Goal: Transaction & Acquisition: Subscribe to service/newsletter

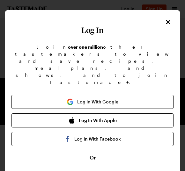
click at [172, 22] on button "Close" at bounding box center [168, 22] width 8 height 8
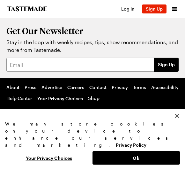
click at [164, 5] on button "Sign Up" at bounding box center [154, 8] width 25 height 9
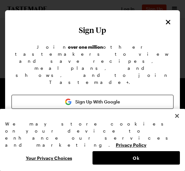
click at [144, 113] on button "Sign Up With Apple" at bounding box center [93, 120] width 162 height 14
click at [167, 158] on button "Ok" at bounding box center [137, 157] width 88 height 13
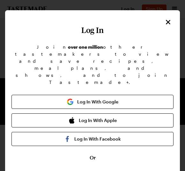
click at [144, 113] on button "Log In With Apple" at bounding box center [93, 120] width 162 height 14
click at [132, 95] on button "Log In With Google" at bounding box center [93, 102] width 162 height 14
click at [119, 95] on button "Log In With Google" at bounding box center [93, 102] width 162 height 14
click at [121, 95] on button "Log In With Google" at bounding box center [93, 102] width 162 height 14
click at [102, 95] on button "Log In With Google" at bounding box center [93, 102] width 162 height 14
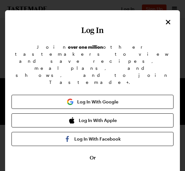
click at [105, 95] on button "Log In With Google" at bounding box center [93, 102] width 162 height 14
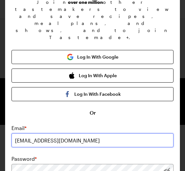
scroll to position [55, 0]
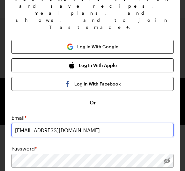
type input "arif.alsuwaidi@gmail.com"
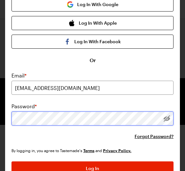
scroll to position [104, 0]
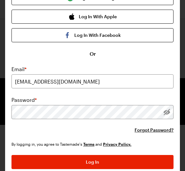
click at [142, 155] on button "Log In" at bounding box center [93, 162] width 162 height 14
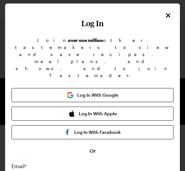
scroll to position [8, 0]
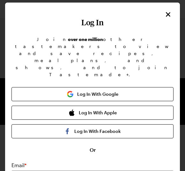
click at [104, 87] on button "Log In With Google" at bounding box center [93, 94] width 162 height 14
click at [116, 87] on button "Log In With Google" at bounding box center [93, 94] width 162 height 14
click at [165, 15] on icon "Close" at bounding box center [169, 15] width 8 height 8
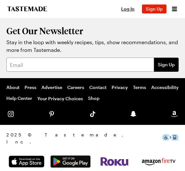
click at [162, 8] on span "Sign Up" at bounding box center [154, 8] width 17 height 5
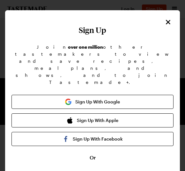
click at [113, 95] on button "Sign Up With Google" at bounding box center [93, 102] width 162 height 14
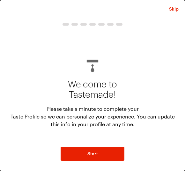
click at [106, 151] on button "Start" at bounding box center [93, 153] width 64 height 14
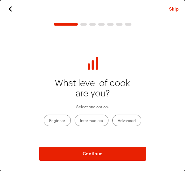
click at [124, 151] on button "Continue" at bounding box center [92, 153] width 107 height 14
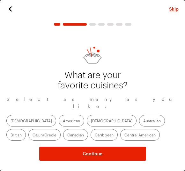
click at [128, 153] on button "Continue" at bounding box center [92, 153] width 107 height 14
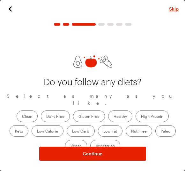
click at [129, 154] on button "Continue" at bounding box center [92, 153] width 107 height 14
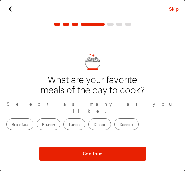
click at [130, 153] on button "Continue" at bounding box center [92, 153] width 107 height 14
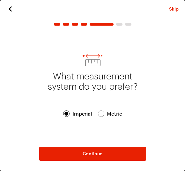
click at [175, 7] on span "Skip" at bounding box center [174, 9] width 10 height 6
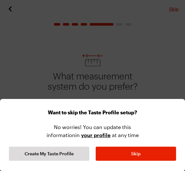
click at [150, 170] on div "Want to skip the Taste Profile setup? No worries! You can update this informati…" at bounding box center [92, 135] width 185 height 72
click at [157, 150] on button "Skip" at bounding box center [136, 153] width 81 height 14
click at [155, 157] on button "Skip" at bounding box center [136, 153] width 81 height 14
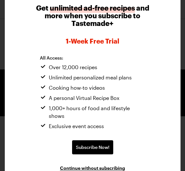
scroll to position [96, 0]
click at [121, 164] on span "Continue without subscribing" at bounding box center [92, 167] width 65 height 6
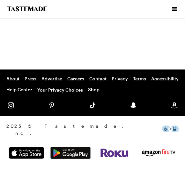
click at [175, 11] on icon "Open menu" at bounding box center [174, 9] width 5 height 4
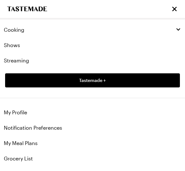
click at [7, 44] on link "Shows" at bounding box center [92, 44] width 185 height 15
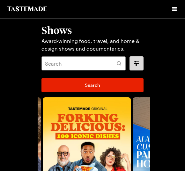
click at [177, 6] on icon "Open menu" at bounding box center [175, 9] width 8 height 8
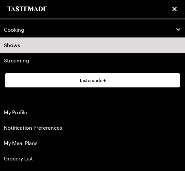
click at [167, 43] on link "Shows" at bounding box center [92, 44] width 185 height 15
click at [181, 27] on icon "button" at bounding box center [179, 30] width 6 height 6
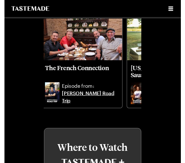
scroll to position [297, 0]
